Goal: Task Accomplishment & Management: Manage account settings

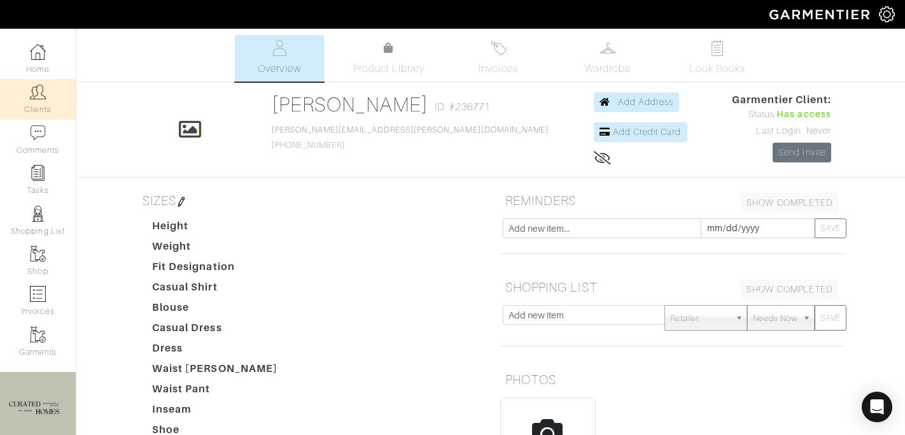
click at [41, 104] on link "Clients" at bounding box center [38, 99] width 76 height 40
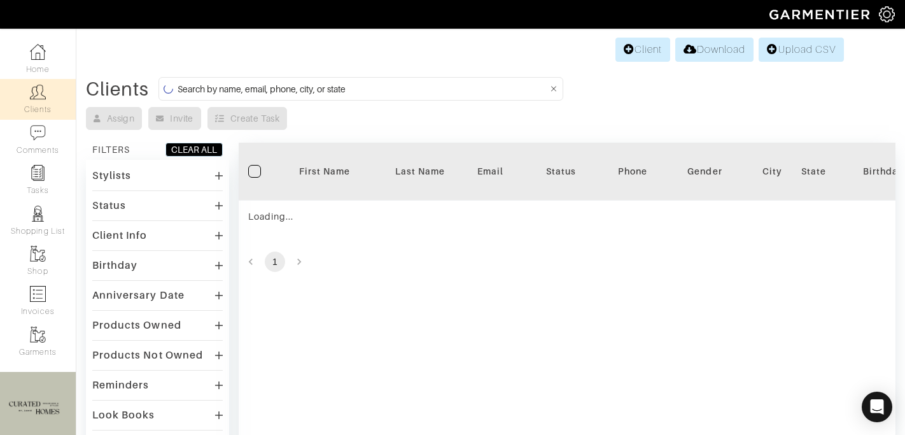
click at [251, 93] on input at bounding box center [363, 89] width 371 height 16
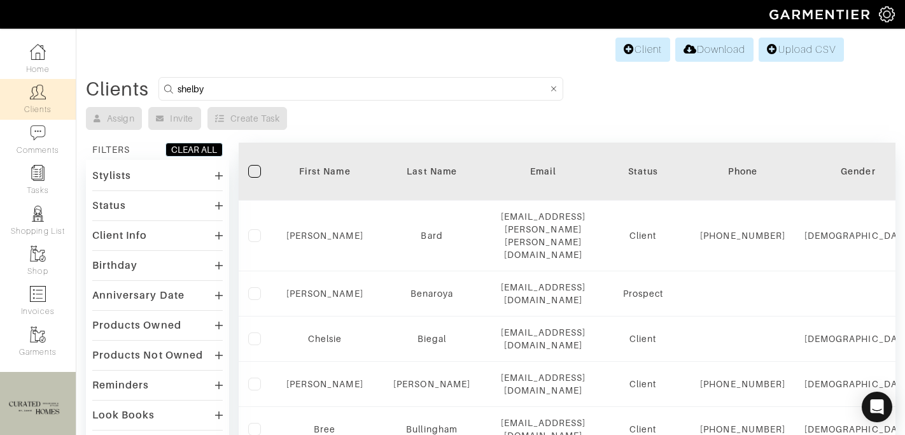
type input "shelby"
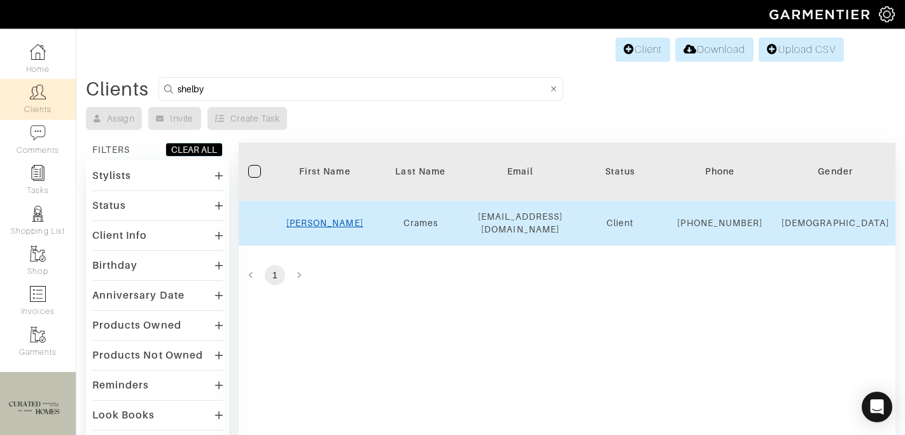
click at [320, 228] on link "Shelby" at bounding box center [325, 223] width 77 height 10
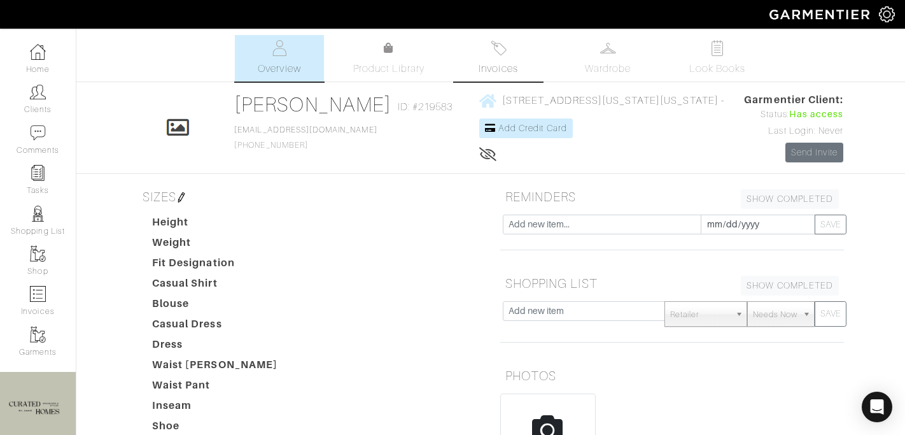
click at [508, 52] on link "Invoices" at bounding box center [498, 58] width 89 height 46
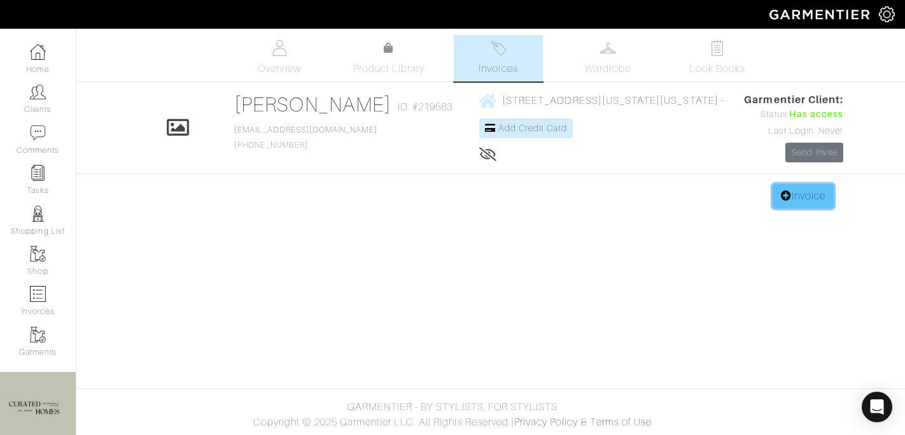
click at [804, 203] on link "Invoice" at bounding box center [803, 196] width 61 height 24
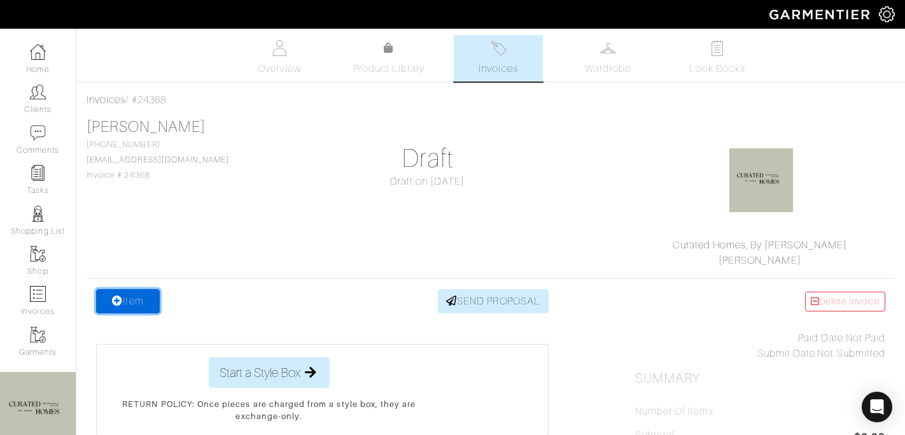
click at [130, 295] on link "Item" at bounding box center [128, 301] width 64 height 24
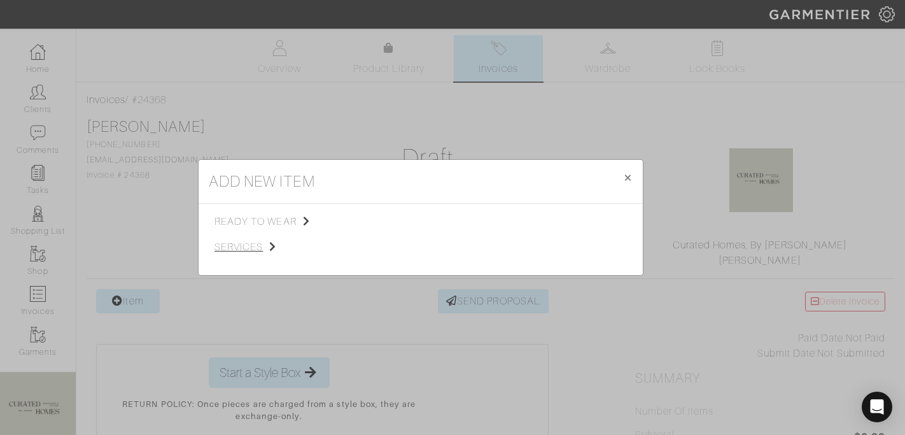
click at [287, 244] on span "services" at bounding box center [279, 246] width 128 height 15
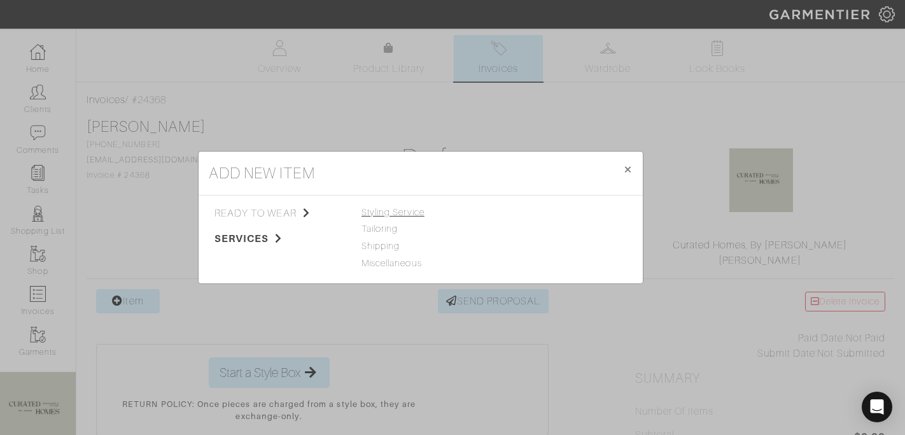
click at [398, 210] on span "Styling Service" at bounding box center [393, 212] width 63 height 10
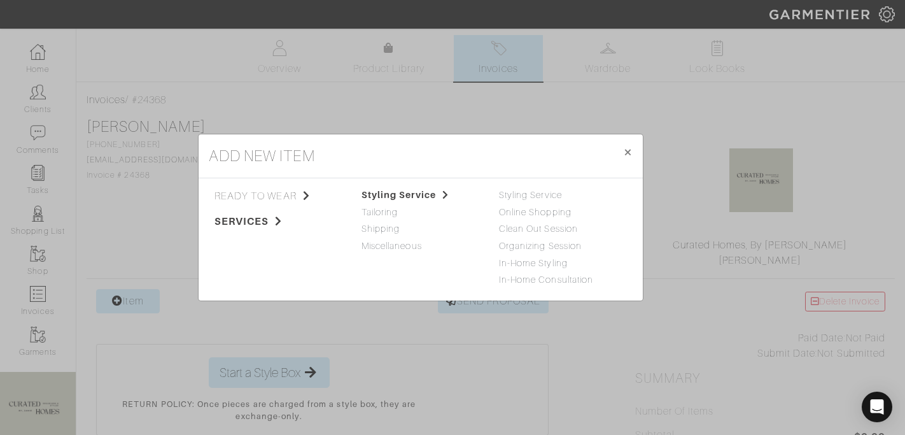
click at [523, 252] on div "Organizing Session" at bounding box center [558, 246] width 118 height 14
click at [523, 243] on link "Organizing Session" at bounding box center [540, 246] width 83 height 10
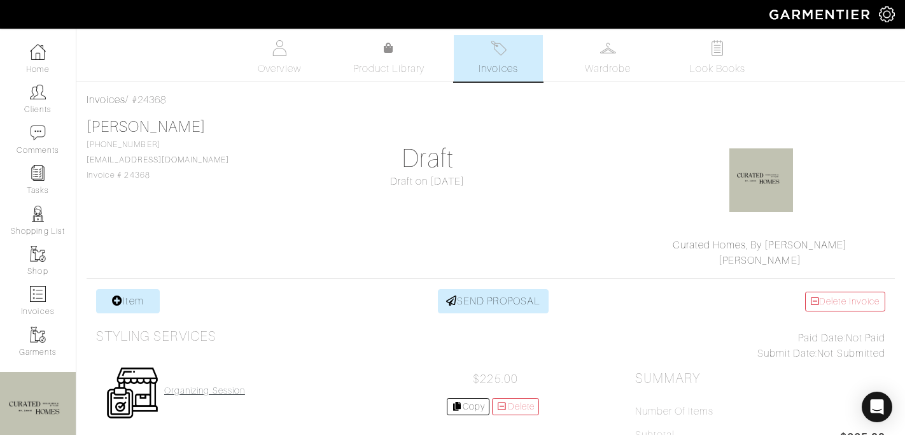
click at [193, 392] on h4 "Organizing Session" at bounding box center [204, 390] width 81 height 11
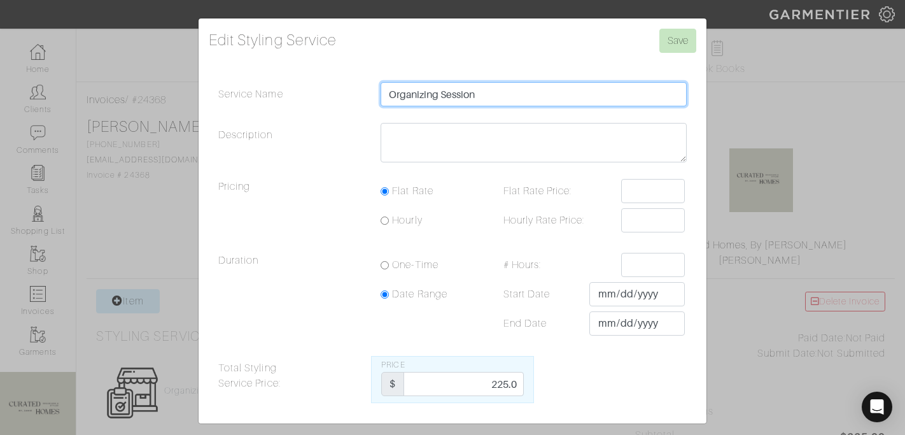
click at [495, 95] on input "Organizing Session" at bounding box center [534, 94] width 306 height 24
type input "Organizing Session 8/14"
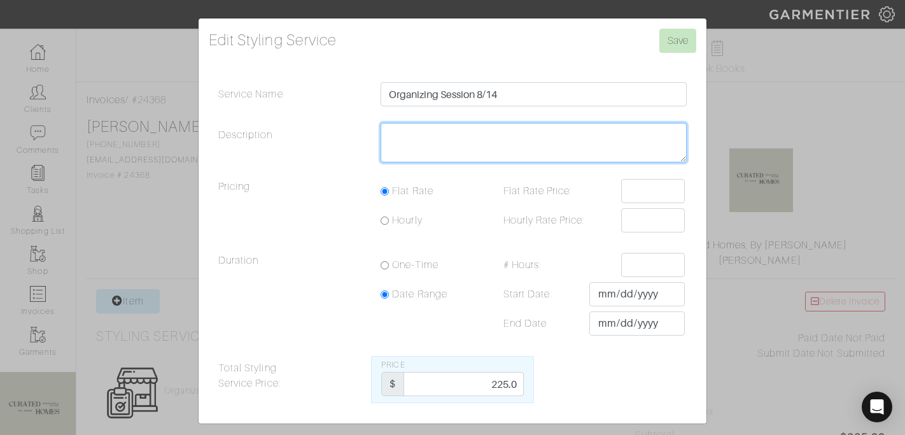
click at [479, 153] on textarea "Description" at bounding box center [534, 142] width 306 height 39
type textarea "4 hours"
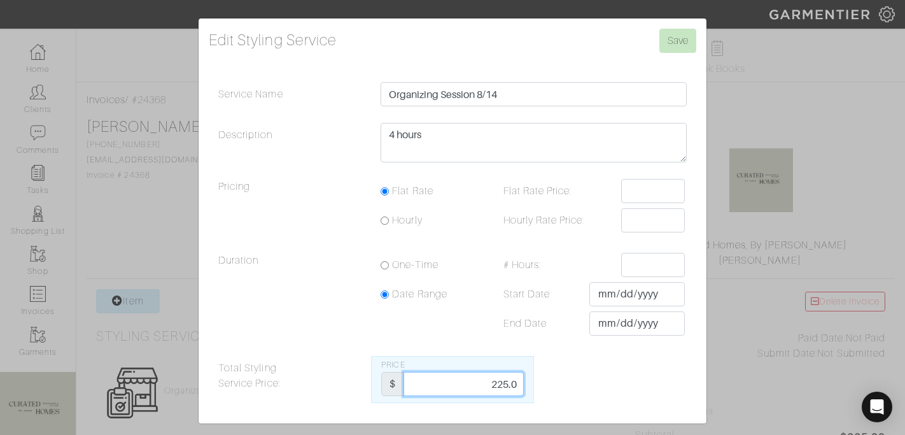
click at [501, 380] on input "225.0" at bounding box center [464, 384] width 120 height 24
click at [501, 381] on input "225.0" at bounding box center [464, 384] width 120 height 24
type input "900"
click at [676, 36] on input "Save" at bounding box center [678, 41] width 37 height 24
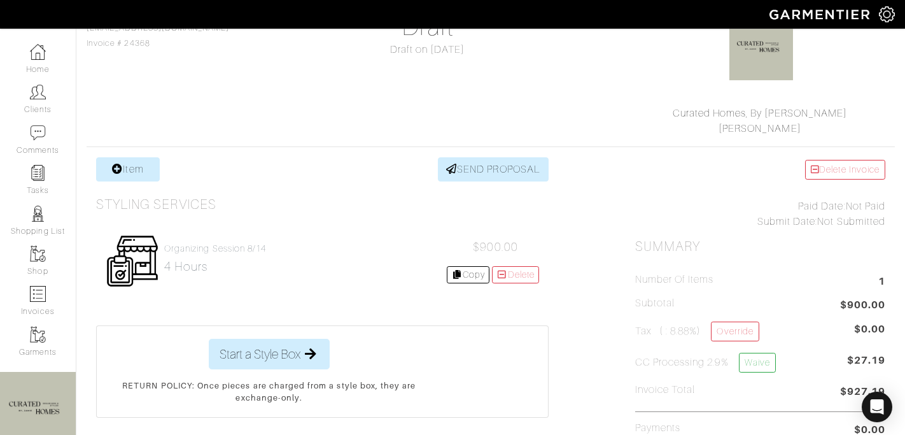
scroll to position [152, 0]
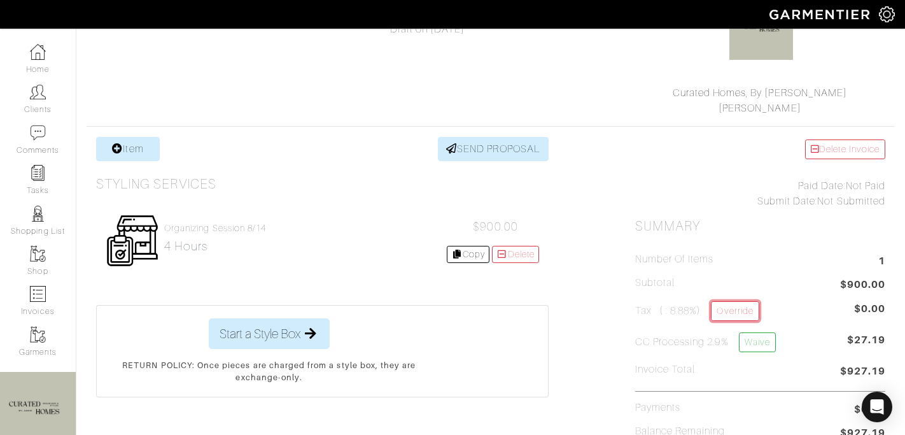
click at [746, 309] on link "Override" at bounding box center [735, 311] width 48 height 20
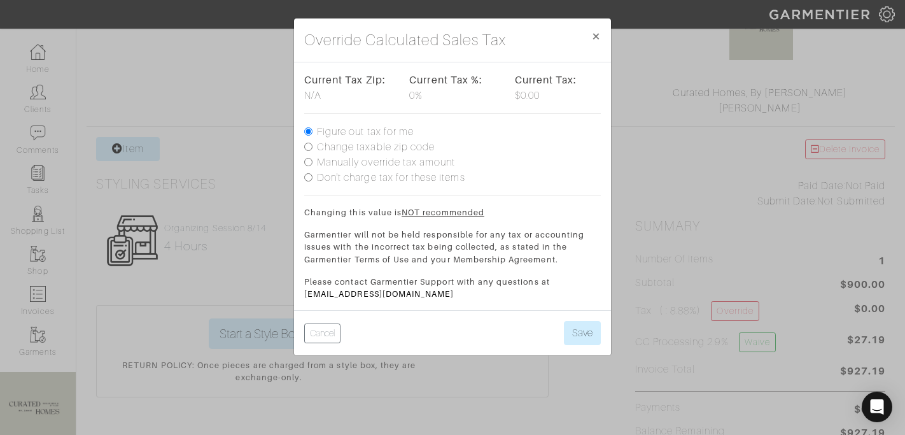
click at [400, 166] on label "Manually override tax amount" at bounding box center [386, 162] width 138 height 15
click at [313, 166] on input "Manually override tax amount" at bounding box center [308, 162] width 8 height 8
radio input "true"
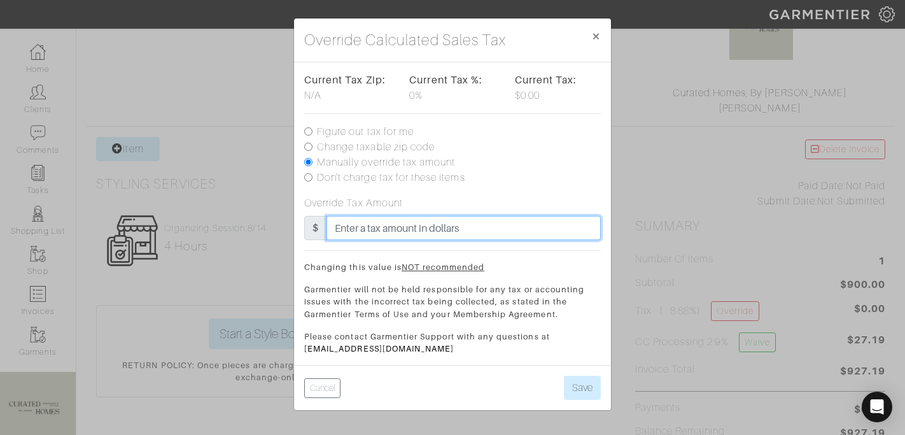
click at [391, 227] on input "text" at bounding box center [464, 228] width 274 height 24
type input "39"
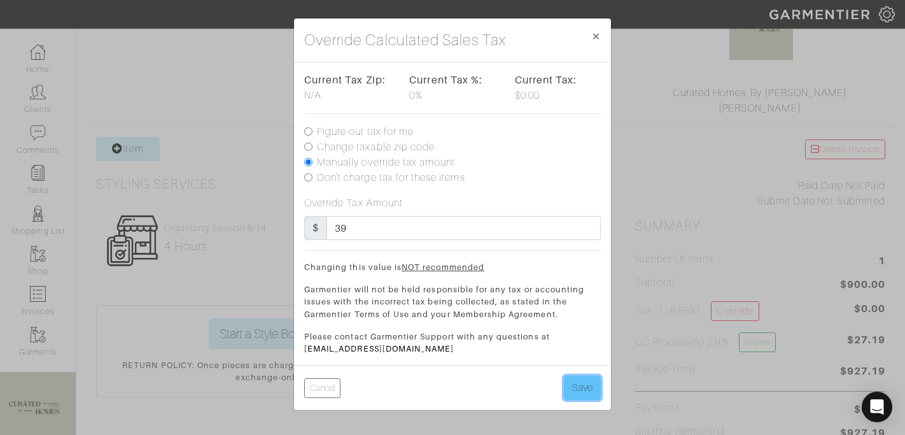
click at [572, 380] on button "Save" at bounding box center [582, 388] width 37 height 24
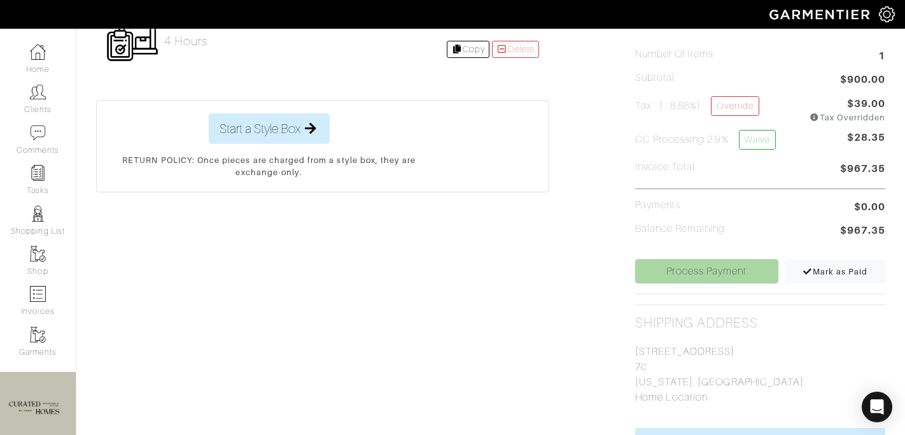
scroll to position [365, 0]
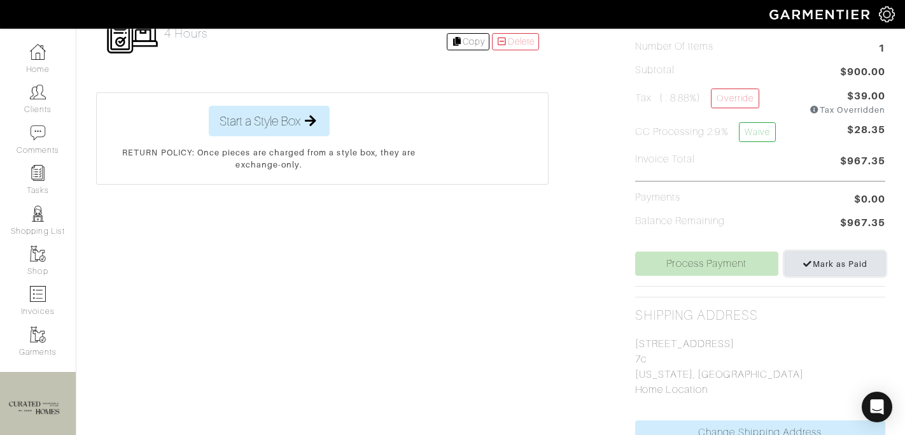
click at [838, 262] on span "Mark as Paid" at bounding box center [836, 264] width 66 height 10
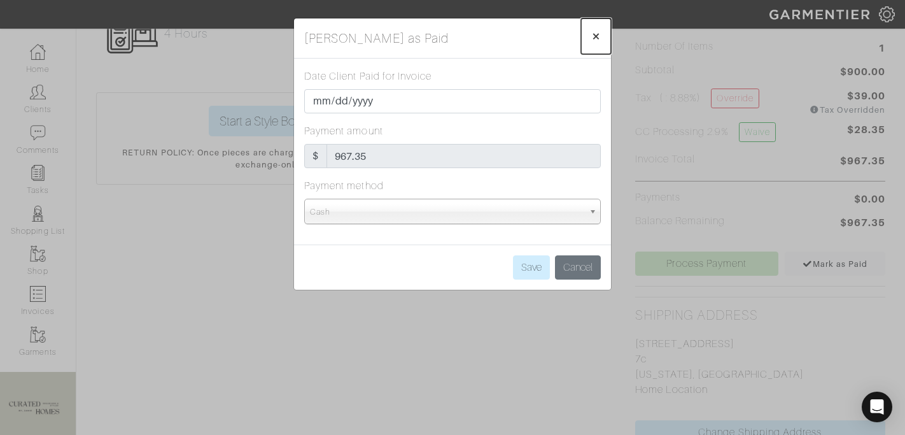
click at [595, 34] on span "×" at bounding box center [597, 35] width 10 height 17
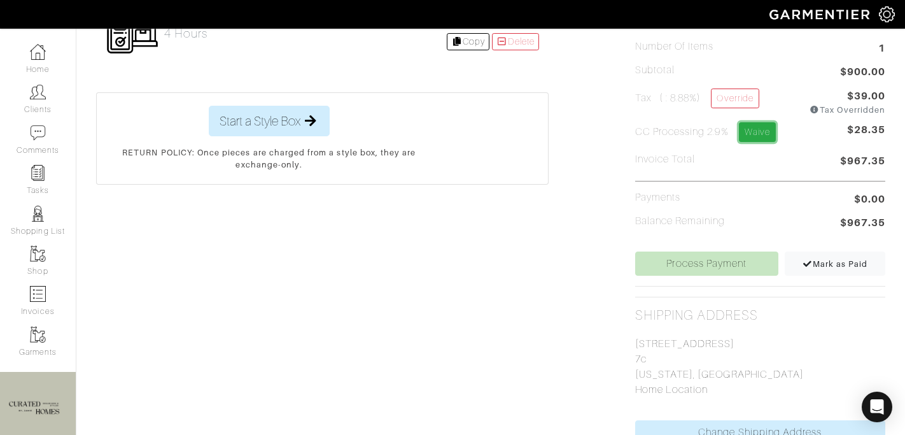
click at [758, 141] on link "Waive" at bounding box center [757, 132] width 37 height 20
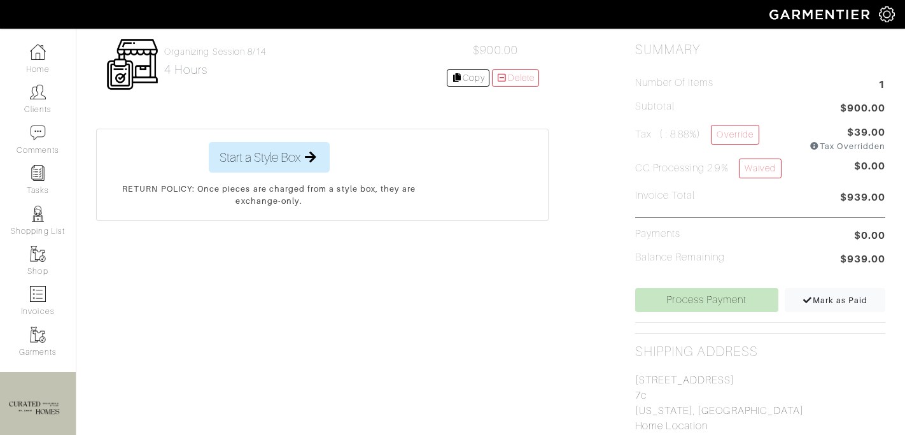
scroll to position [343, 0]
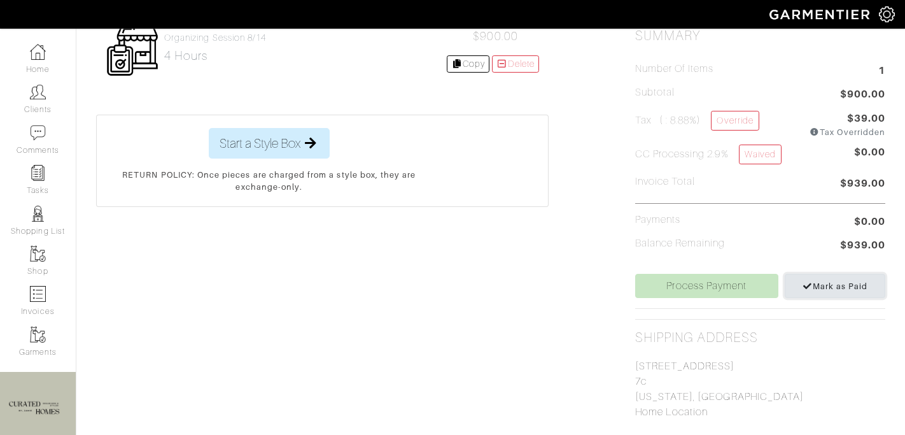
click at [843, 288] on span "Mark as Paid" at bounding box center [836, 286] width 66 height 10
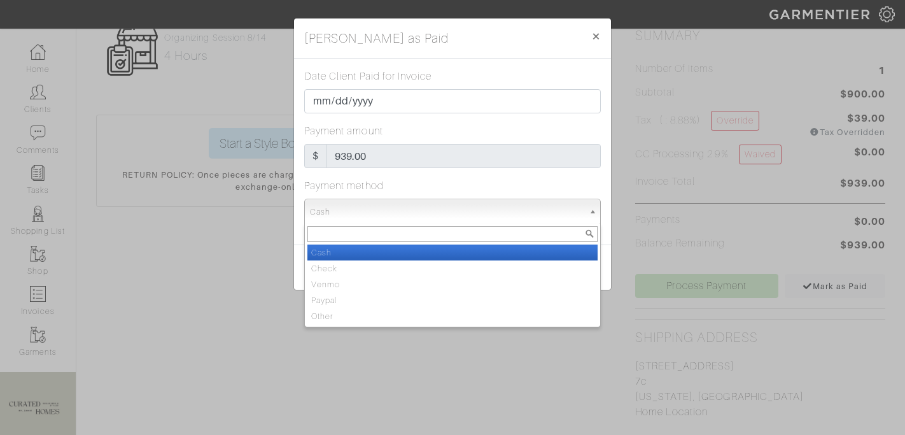
click at [468, 209] on span "Cash" at bounding box center [447, 211] width 274 height 25
click at [423, 250] on li "Cash" at bounding box center [453, 253] width 290 height 16
click at [460, 218] on span "Cash" at bounding box center [447, 211] width 274 height 25
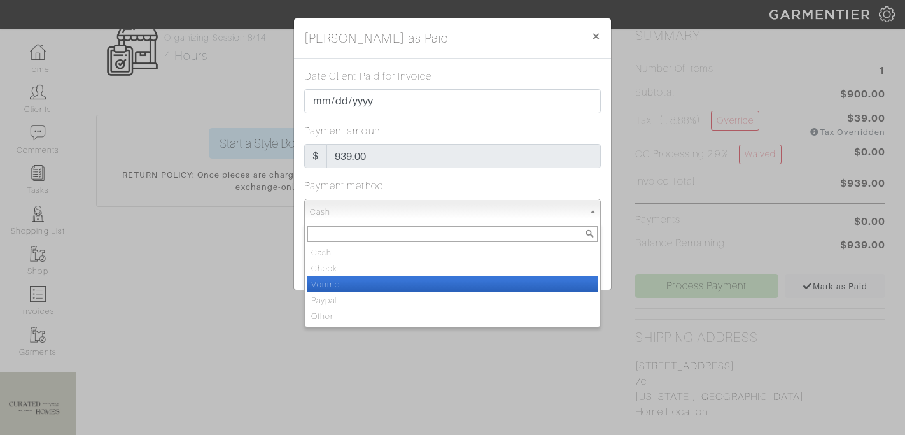
click at [458, 278] on li "Venmo" at bounding box center [453, 284] width 290 height 16
select select "Venmo"
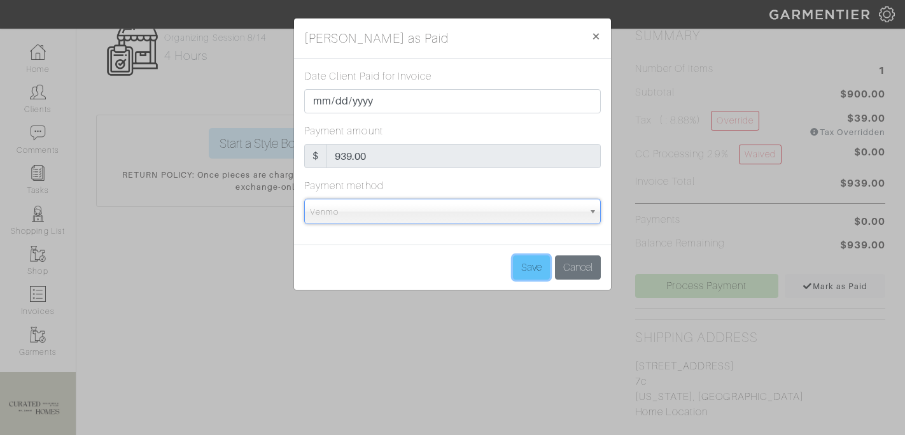
click at [539, 277] on input "Save" at bounding box center [531, 267] width 37 height 24
type input "Save"
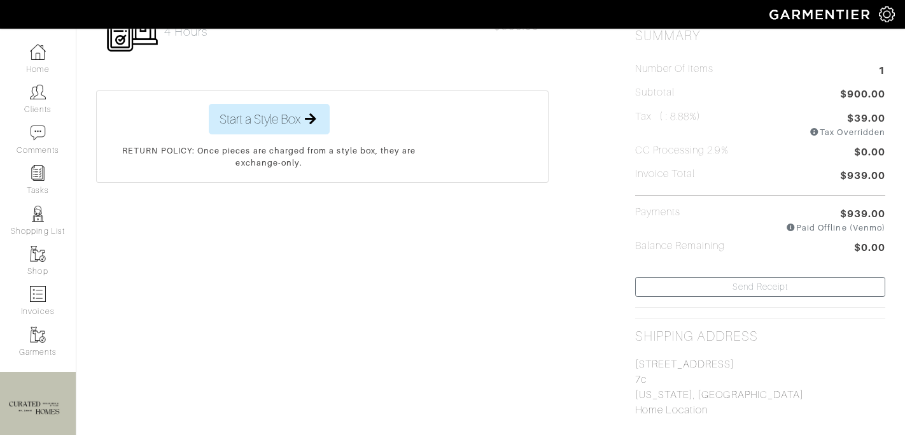
scroll to position [0, 0]
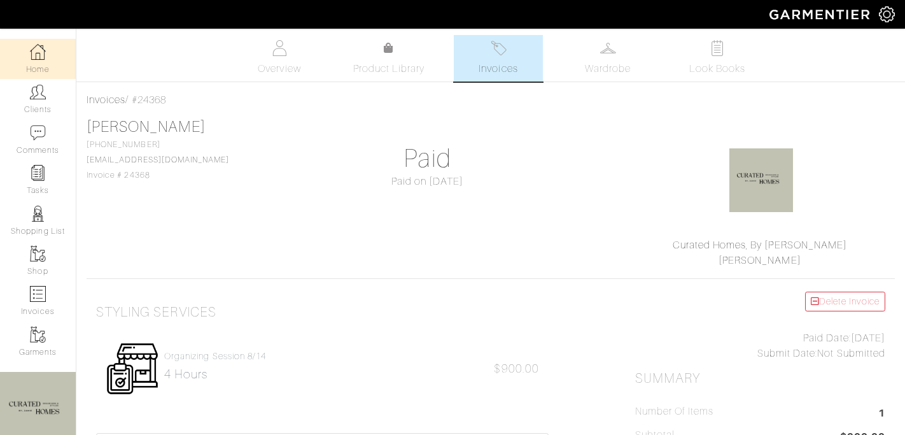
click at [41, 76] on link "Home" at bounding box center [38, 59] width 76 height 40
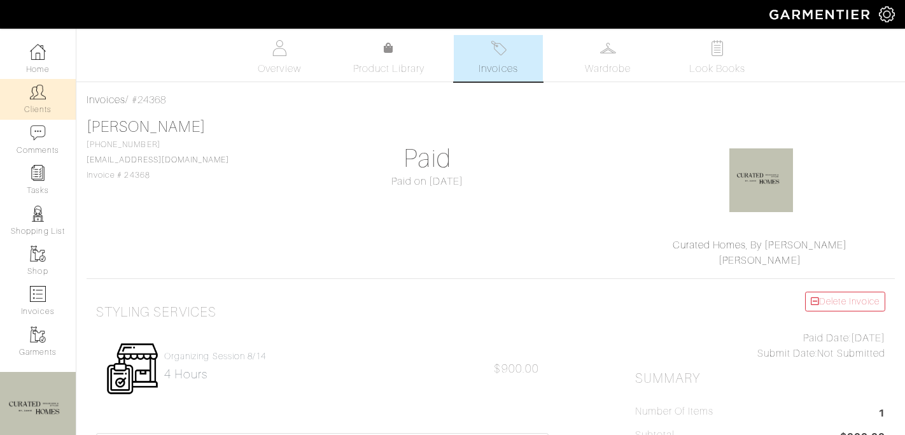
click at [38, 108] on link "Clients" at bounding box center [38, 99] width 76 height 40
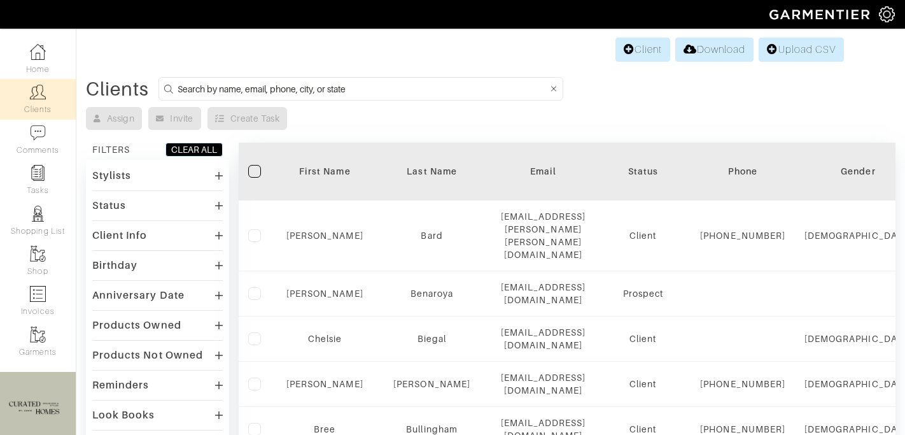
click at [214, 85] on input at bounding box center [363, 89] width 371 height 16
type input "davod"
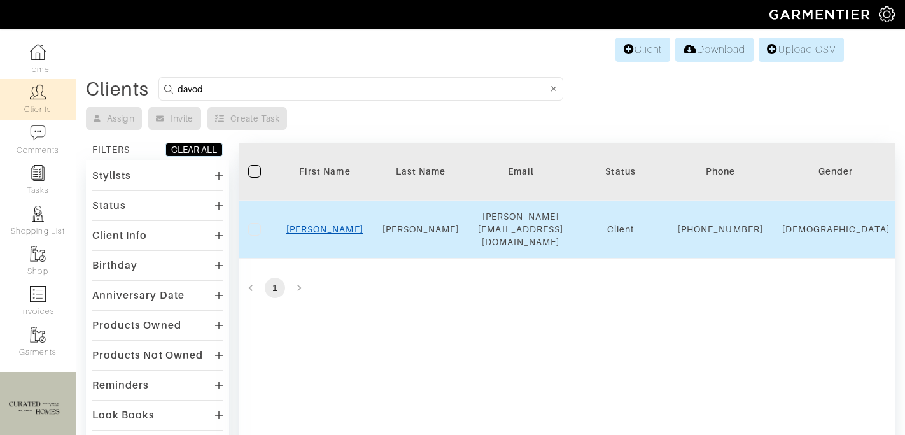
click at [314, 232] on link "[PERSON_NAME]" at bounding box center [325, 229] width 77 height 10
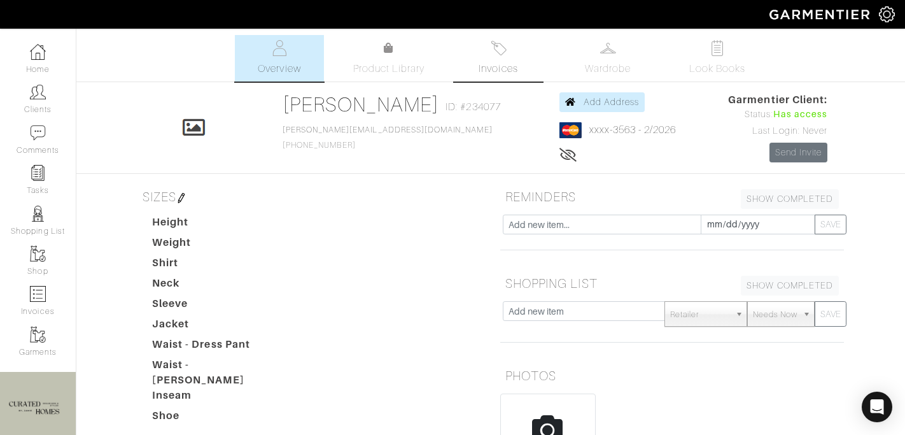
click at [508, 58] on link "Invoices" at bounding box center [498, 58] width 89 height 46
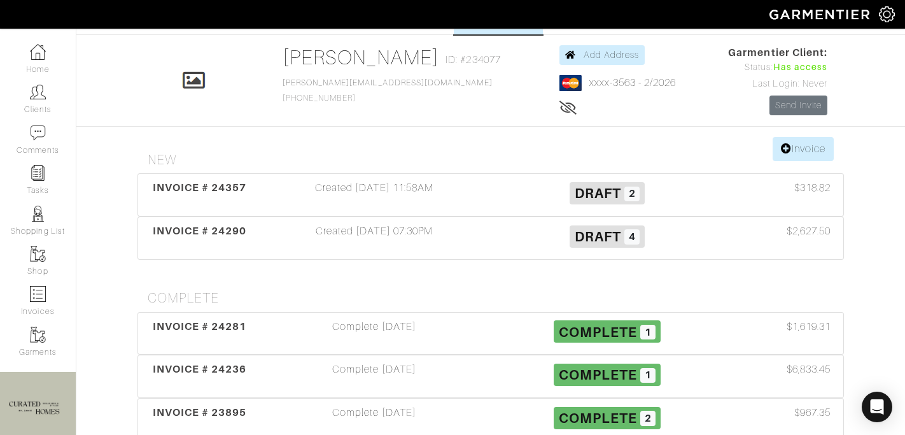
scroll to position [50, 0]
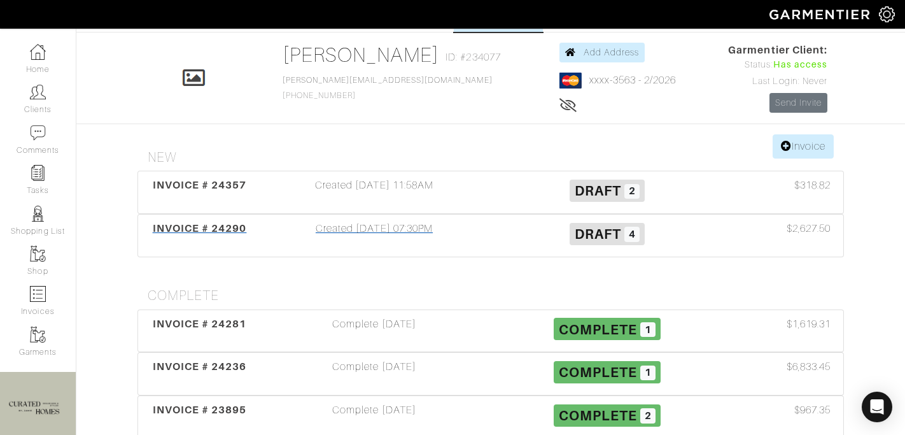
click at [383, 234] on div "Created 08/07/25 07:30PM" at bounding box center [374, 235] width 233 height 29
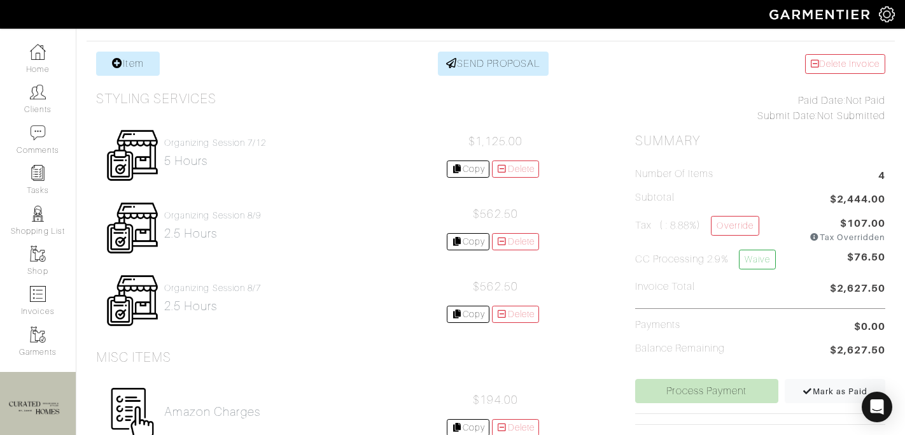
scroll to position [261, 0]
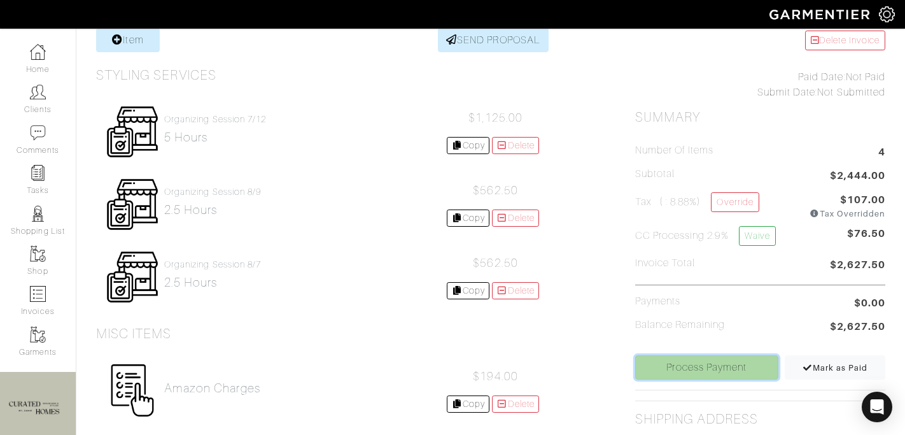
click at [665, 364] on link "Process Payment" at bounding box center [707, 367] width 143 height 24
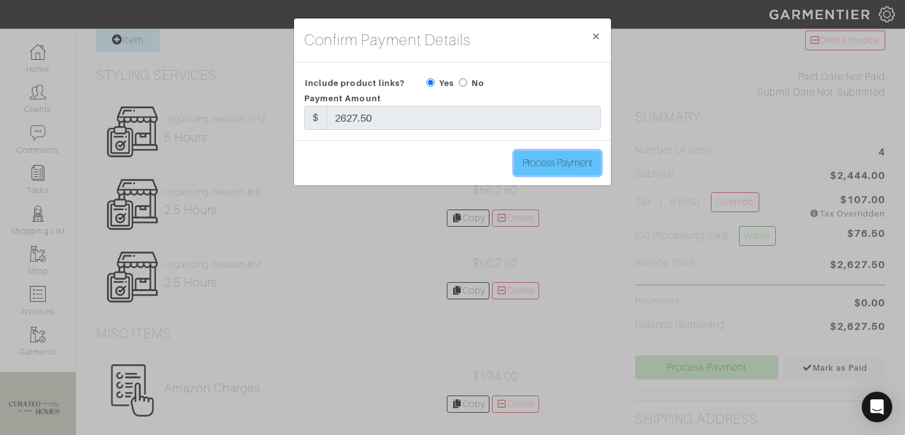
click at [554, 157] on input "Process Payment" at bounding box center [558, 163] width 87 height 24
type input "Process Payment"
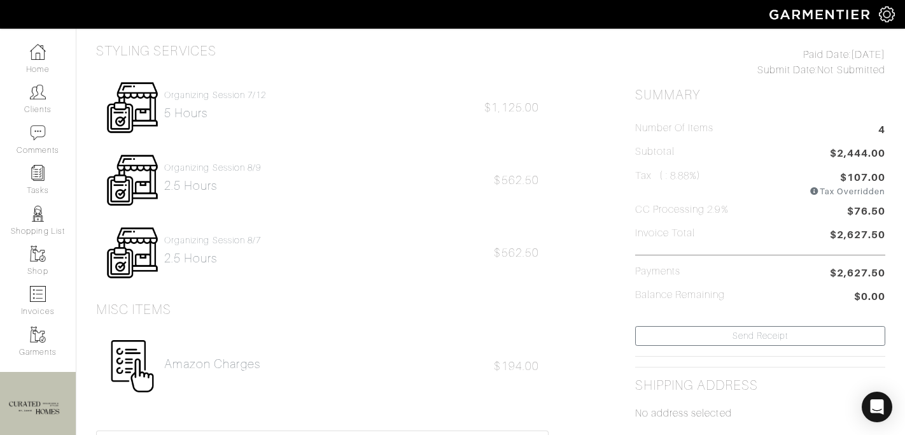
scroll to position [0, 0]
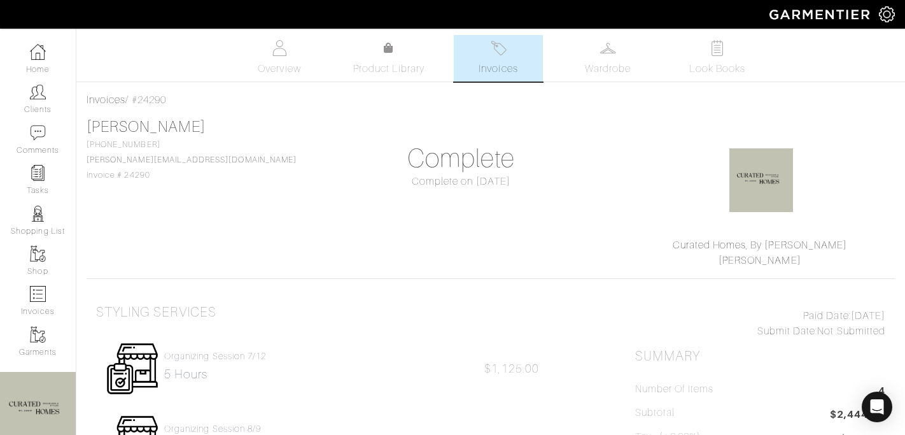
click at [490, 66] on span "Invoices" at bounding box center [498, 68] width 39 height 15
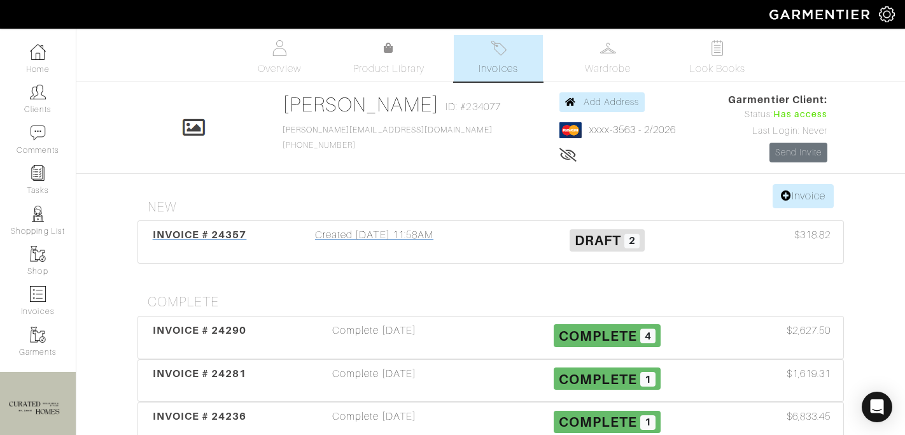
click at [430, 236] on div "Created 08/13/25 11:58AM" at bounding box center [374, 241] width 233 height 29
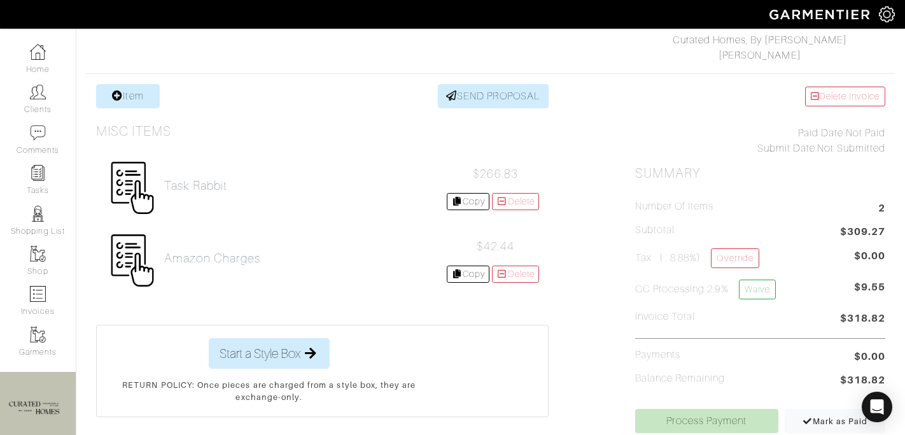
scroll to position [207, 0]
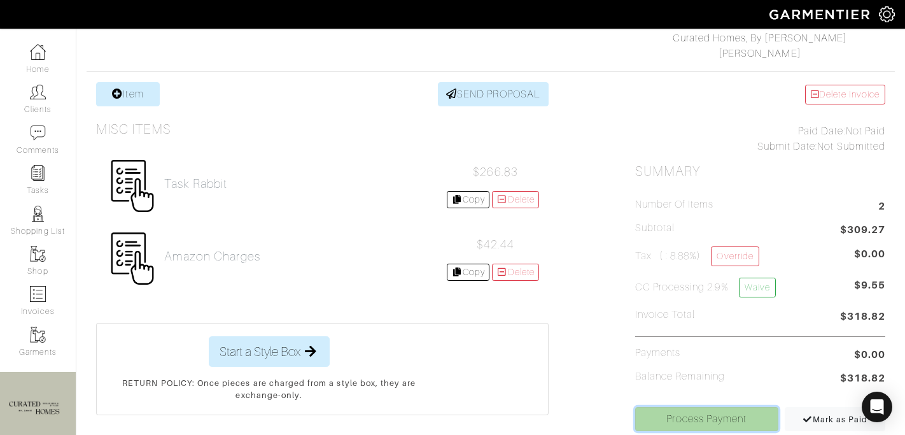
click at [702, 417] on link "Process Payment" at bounding box center [707, 419] width 143 height 24
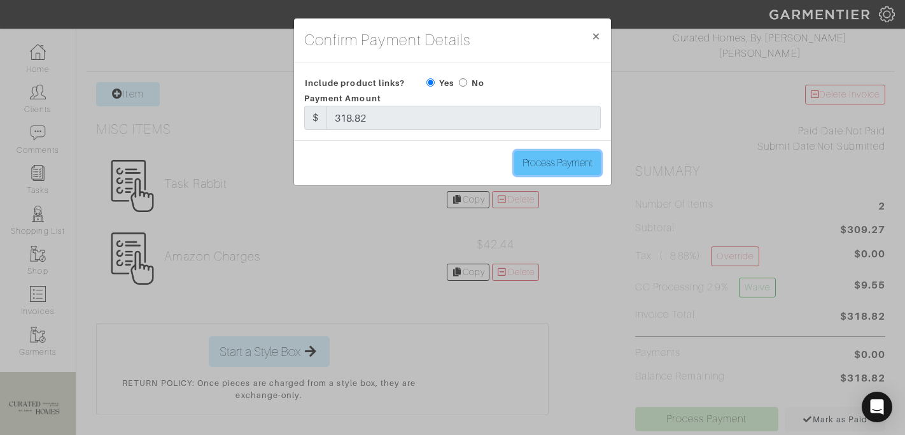
click at [581, 164] on input "Process Payment" at bounding box center [558, 163] width 87 height 24
type input "Process Payment"
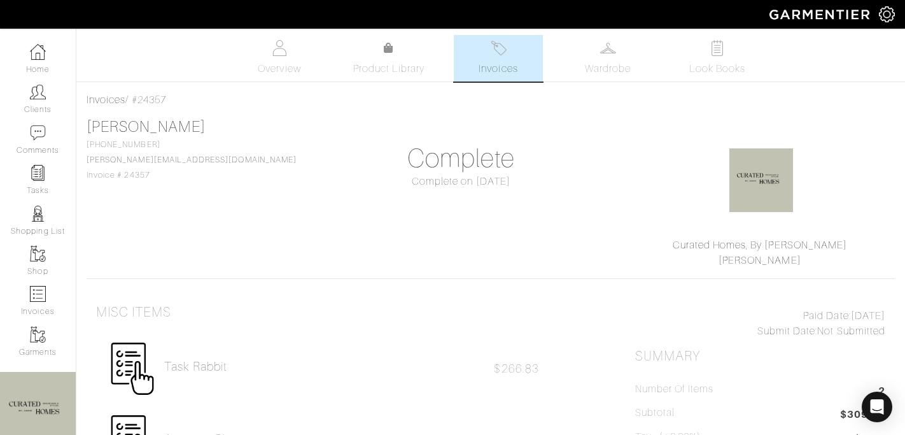
click at [489, 50] on link "Invoices" at bounding box center [498, 58] width 89 height 46
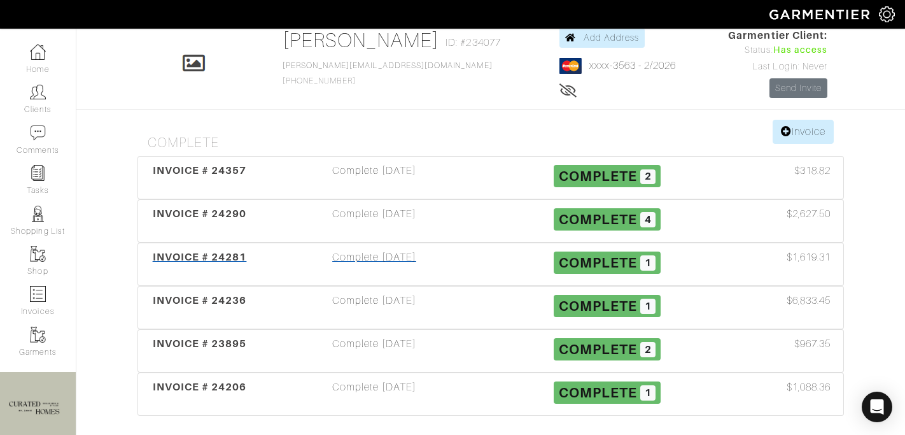
scroll to position [65, 0]
click at [475, 253] on div "Complete 08/06/25" at bounding box center [374, 263] width 233 height 29
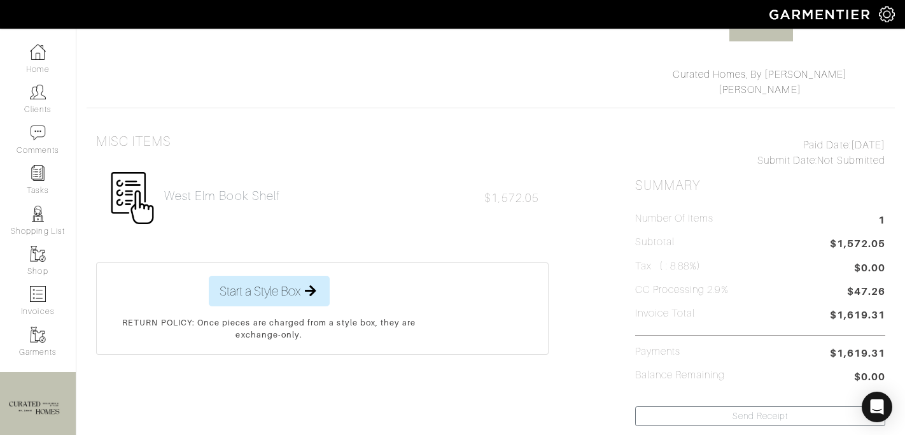
scroll to position [172, 0]
